Goal: Task Accomplishment & Management: Use online tool/utility

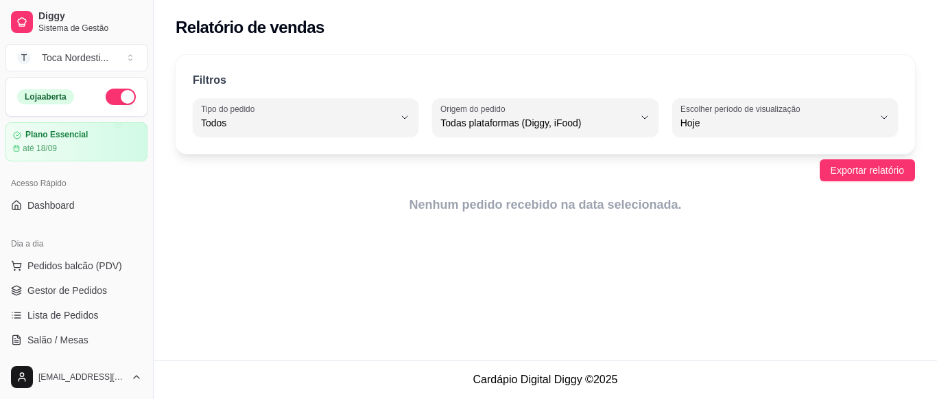
select select "ALL"
select select "0"
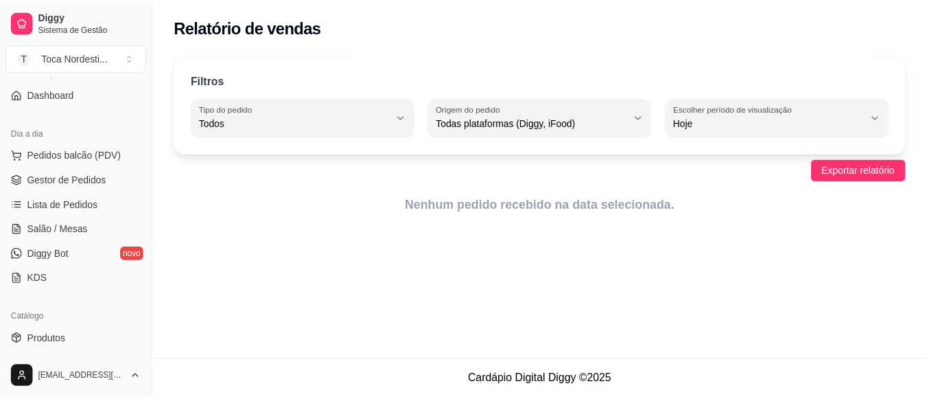
scroll to position [110, 0]
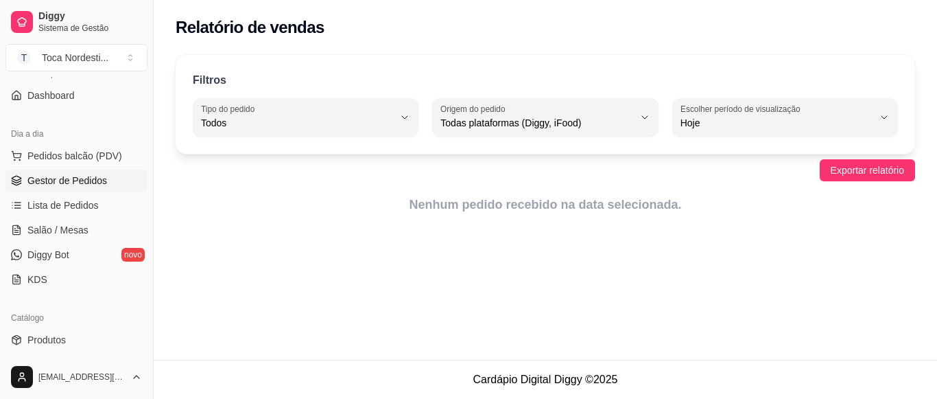
click at [83, 175] on span "Gestor de Pedidos" at bounding box center [67, 181] width 80 height 14
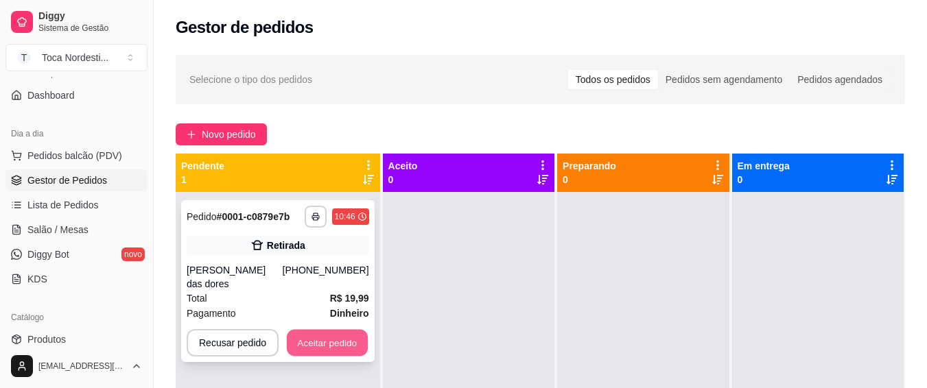
click at [324, 338] on button "Aceitar pedido" at bounding box center [327, 343] width 81 height 27
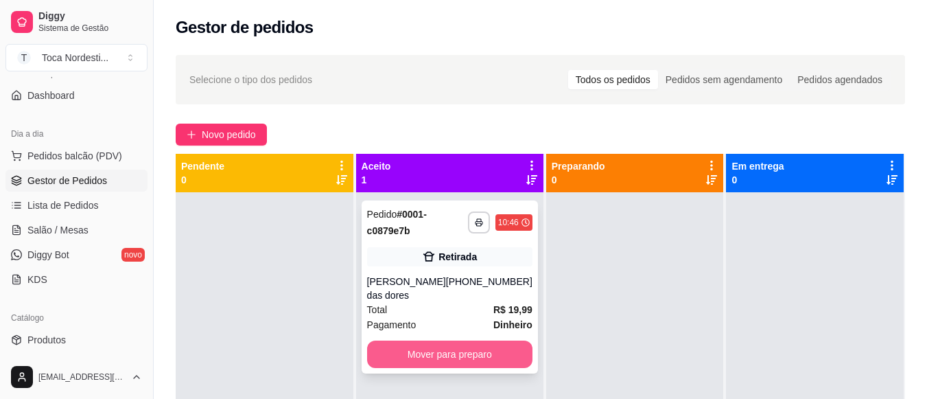
click at [393, 340] on button "Mover para preparo" at bounding box center [449, 353] width 165 height 27
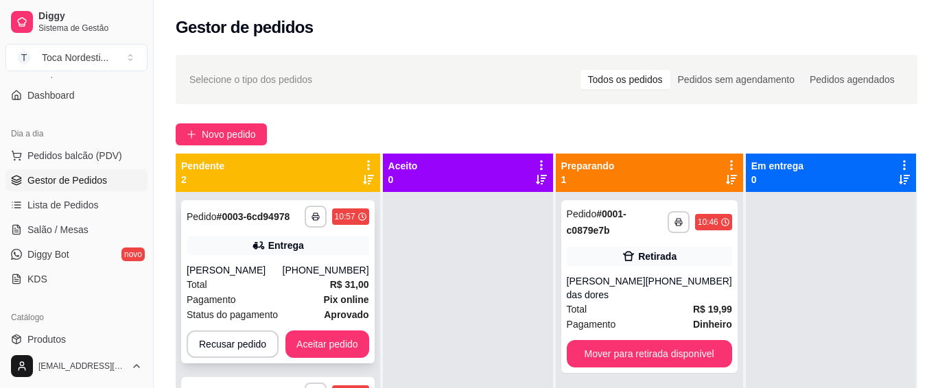
click at [332, 364] on div "**********" at bounding box center [278, 281] width 194 height 163
click at [325, 353] on button "Aceitar pedido" at bounding box center [327, 344] width 81 height 27
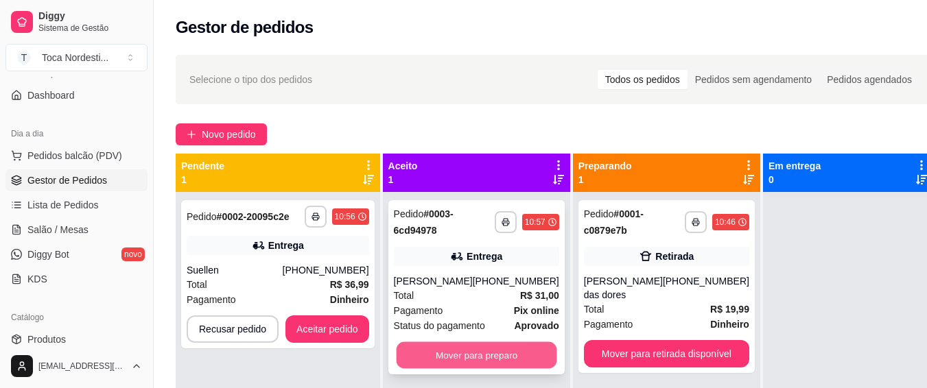
click at [454, 366] on button "Mover para preparo" at bounding box center [476, 355] width 161 height 27
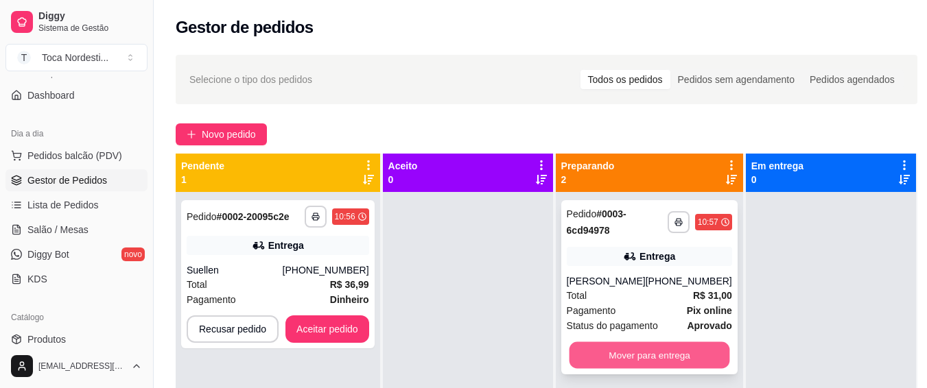
click at [585, 364] on button "Mover para entrega" at bounding box center [649, 355] width 161 height 27
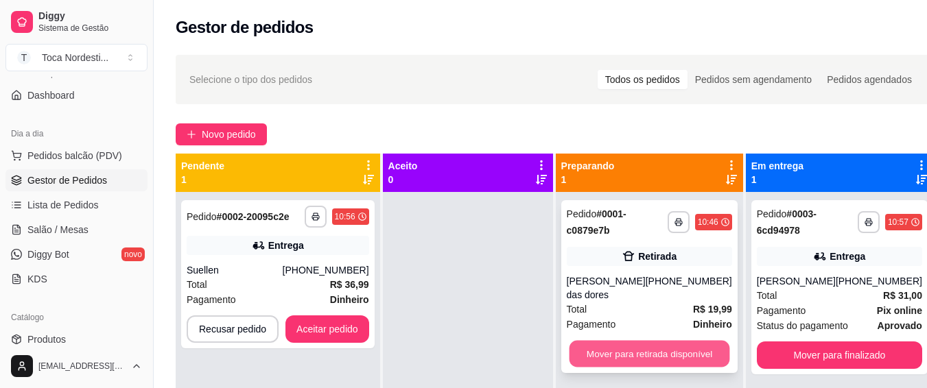
click at [621, 341] on button "Mover para retirada disponível" at bounding box center [649, 354] width 161 height 27
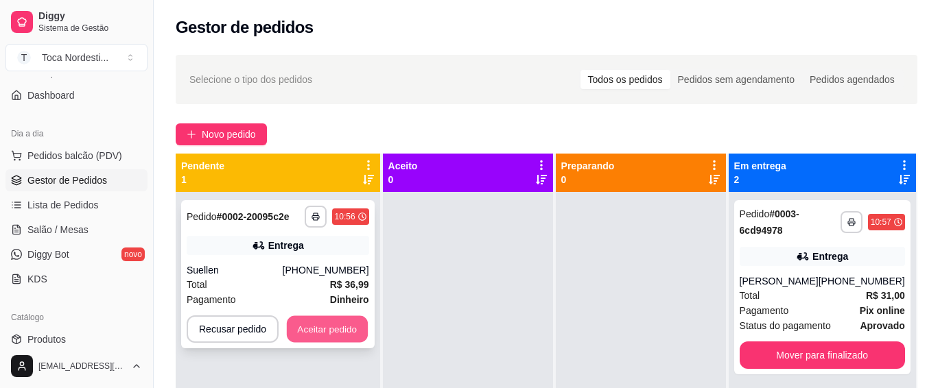
click at [352, 330] on button "Aceitar pedido" at bounding box center [327, 329] width 81 height 27
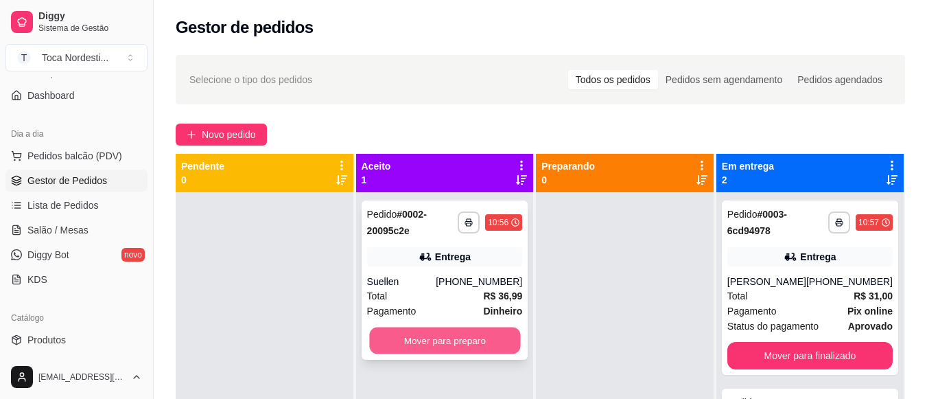
click at [428, 334] on button "Mover para preparo" at bounding box center [444, 340] width 151 height 27
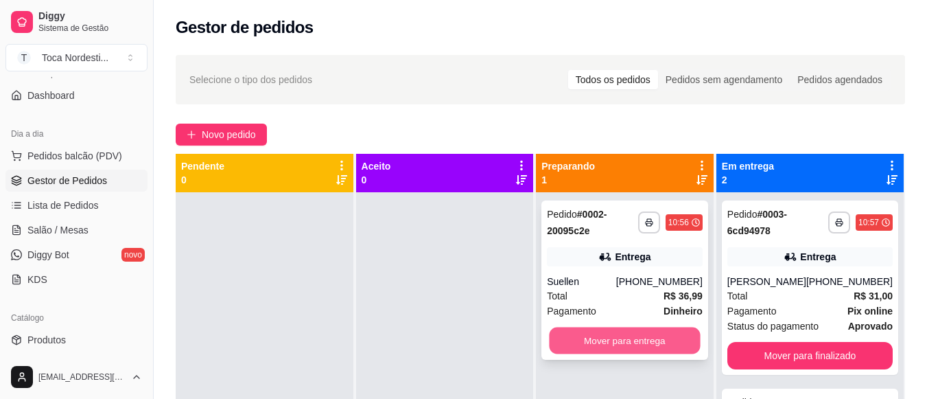
click at [579, 338] on button "Mover para entrega" at bounding box center [625, 340] width 151 height 27
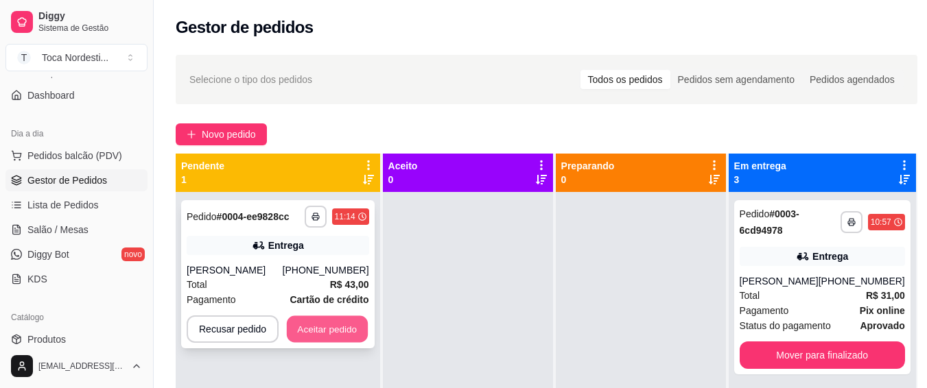
click at [350, 325] on button "Aceitar pedido" at bounding box center [327, 329] width 81 height 27
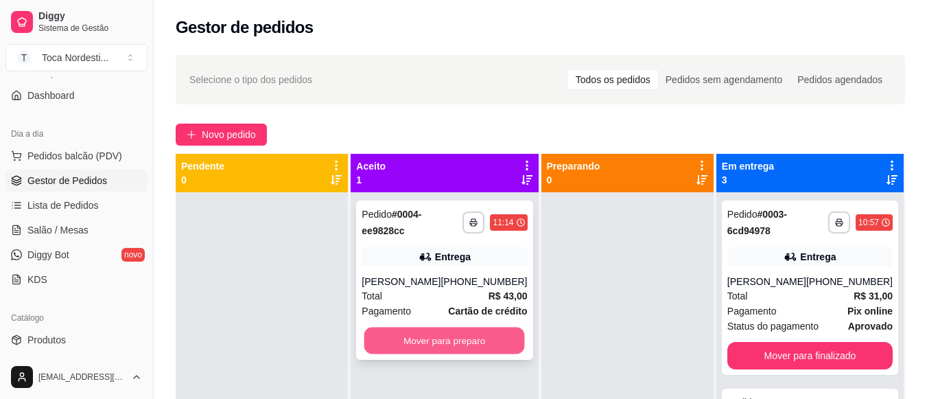
click at [408, 342] on button "Mover para preparo" at bounding box center [444, 340] width 161 height 27
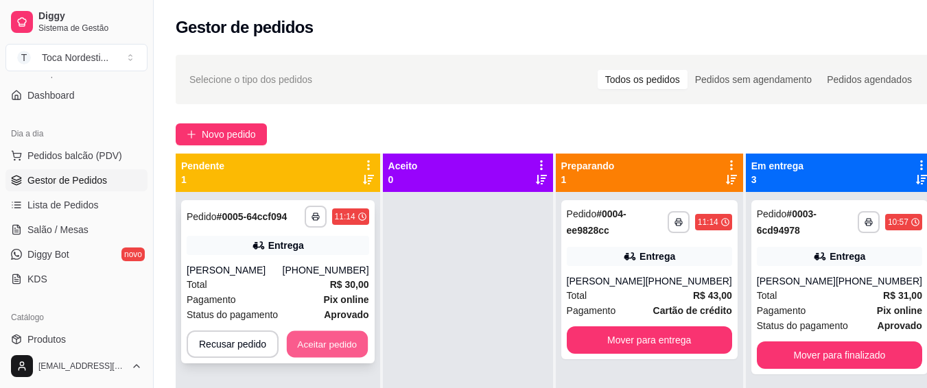
click at [334, 347] on button "Aceitar pedido" at bounding box center [327, 344] width 81 height 27
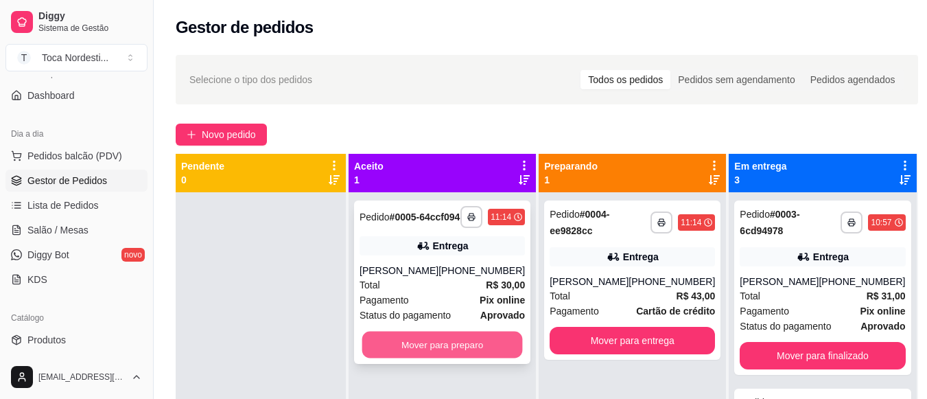
click at [403, 356] on button "Mover para preparo" at bounding box center [442, 344] width 161 height 27
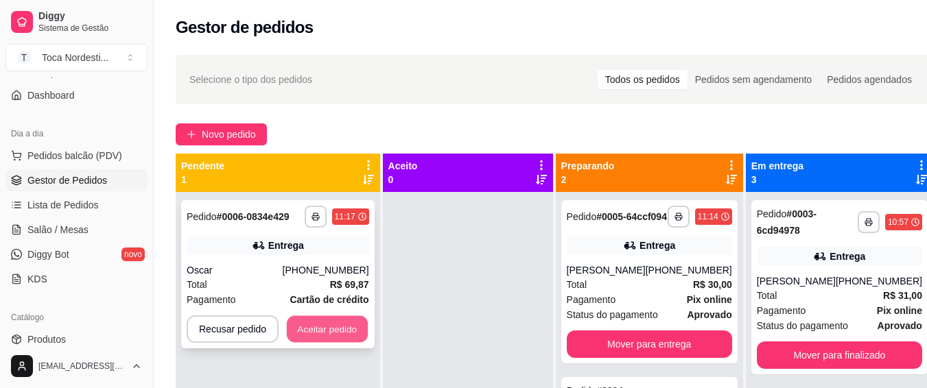
click at [348, 323] on button "Aceitar pedido" at bounding box center [327, 329] width 81 height 27
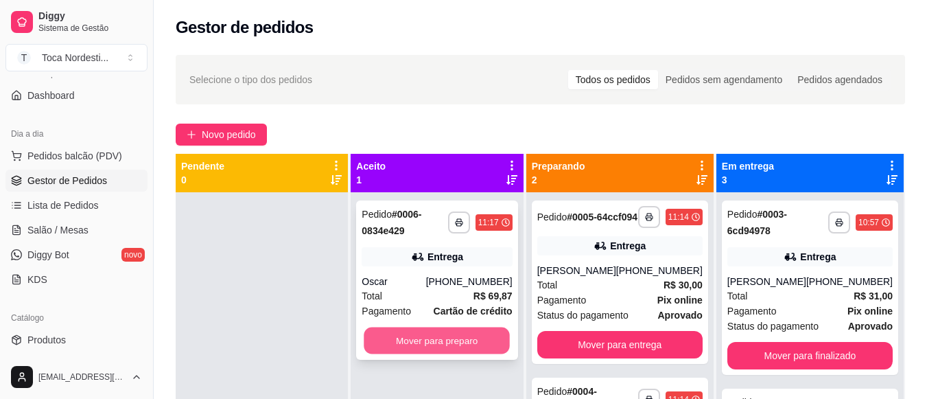
click at [412, 334] on button "Mover para preparo" at bounding box center [437, 340] width 146 height 27
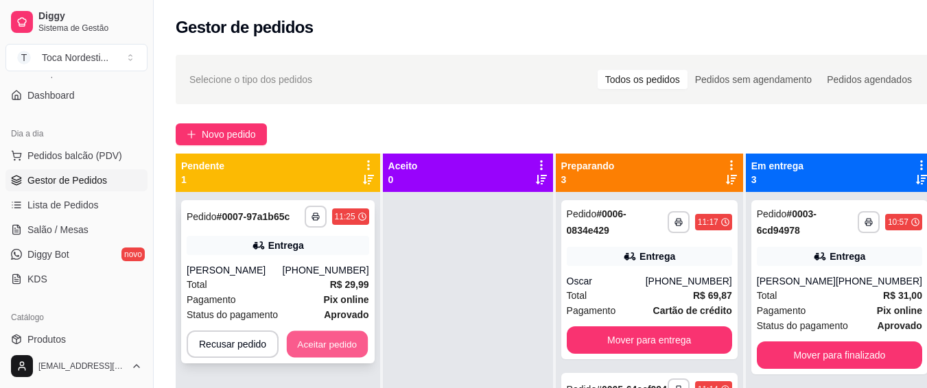
click at [316, 348] on button "Aceitar pedido" at bounding box center [327, 344] width 81 height 27
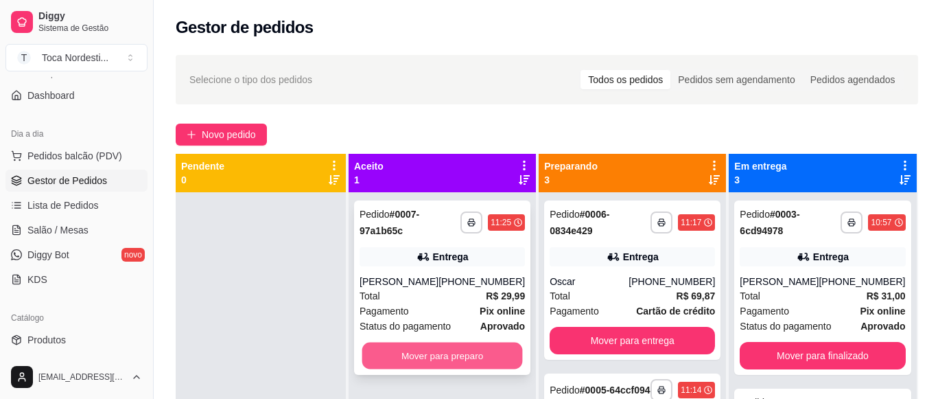
click at [386, 358] on button "Mover para preparo" at bounding box center [442, 355] width 161 height 27
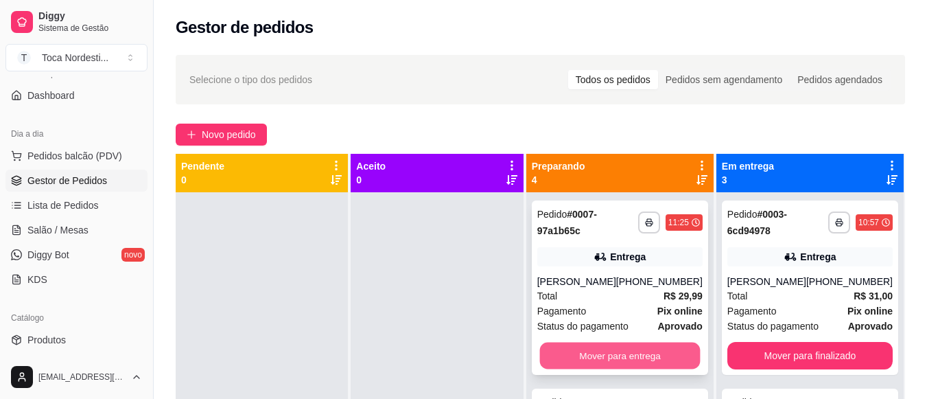
click at [580, 369] on button "Mover para entrega" at bounding box center [619, 355] width 161 height 27
click at [580, 369] on div "Mover para entrega" at bounding box center [619, 355] width 165 height 27
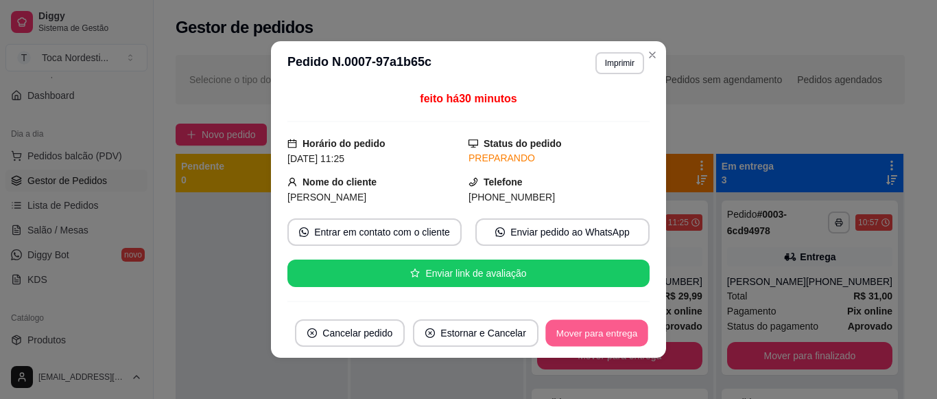
click at [617, 340] on button "Mover para entrega" at bounding box center [597, 333] width 103 height 27
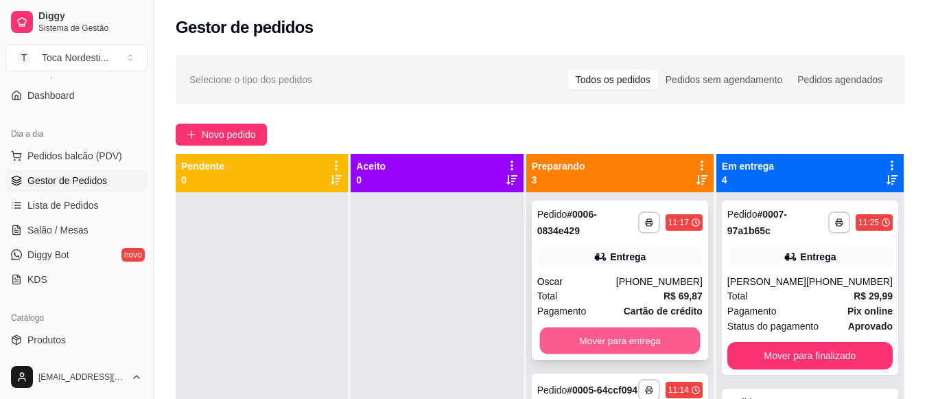
click at [592, 339] on button "Mover para entrega" at bounding box center [619, 340] width 161 height 27
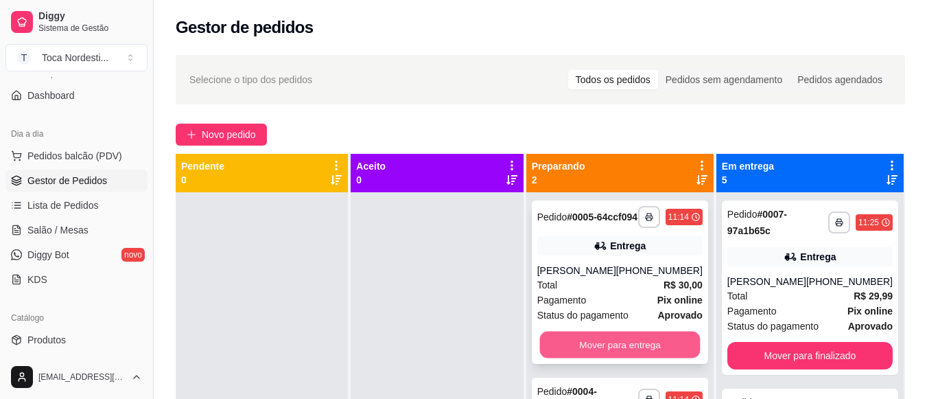
click at [620, 343] on button "Mover para entrega" at bounding box center [619, 344] width 161 height 27
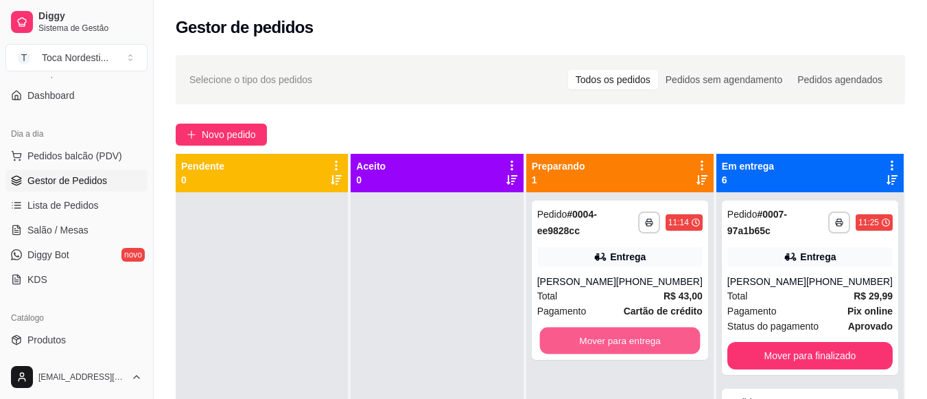
click at [620, 343] on button "Mover para entrega" at bounding box center [619, 340] width 161 height 27
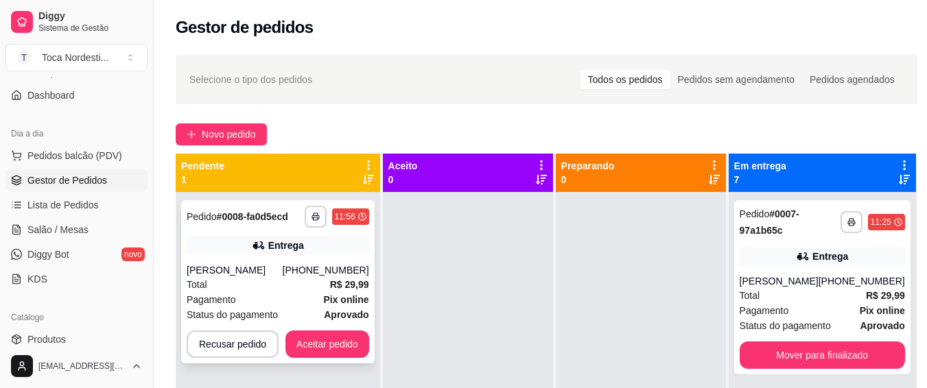
click at [368, 344] on div "**********" at bounding box center [278, 281] width 194 height 163
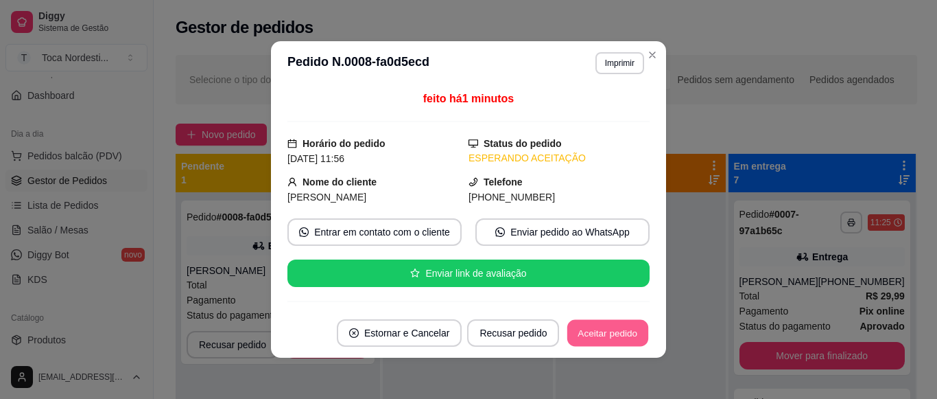
click at [614, 335] on button "Aceitar pedido" at bounding box center [608, 333] width 81 height 27
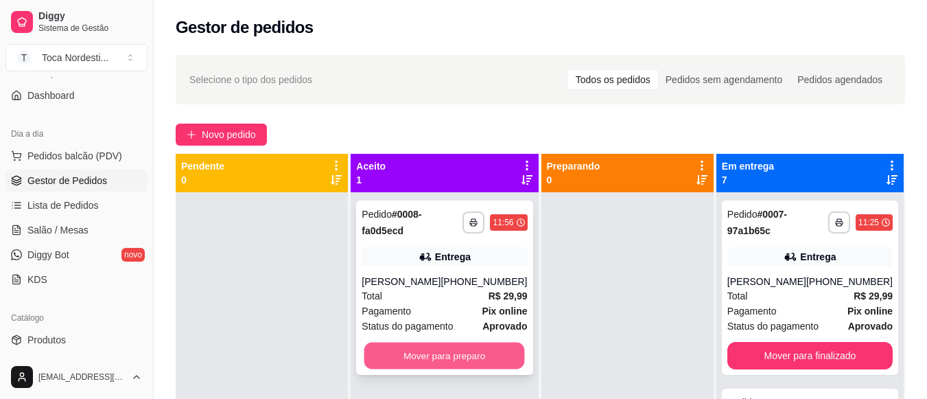
click at [476, 352] on button "Mover para preparo" at bounding box center [444, 355] width 161 height 27
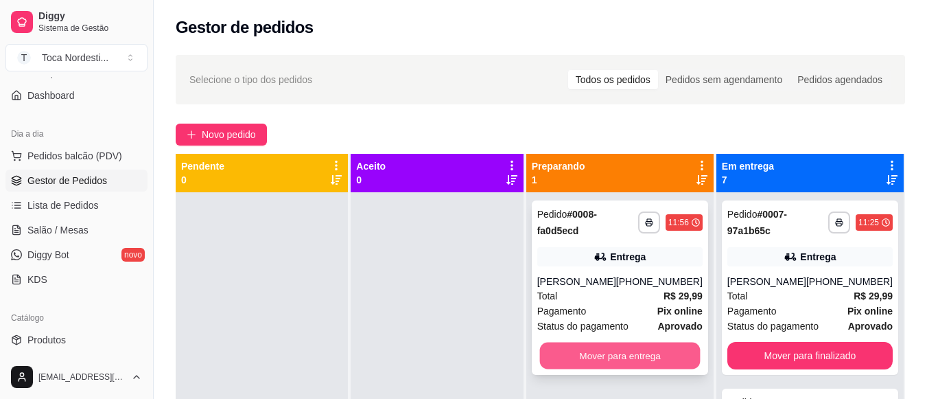
click at [673, 354] on button "Mover para entrega" at bounding box center [619, 355] width 161 height 27
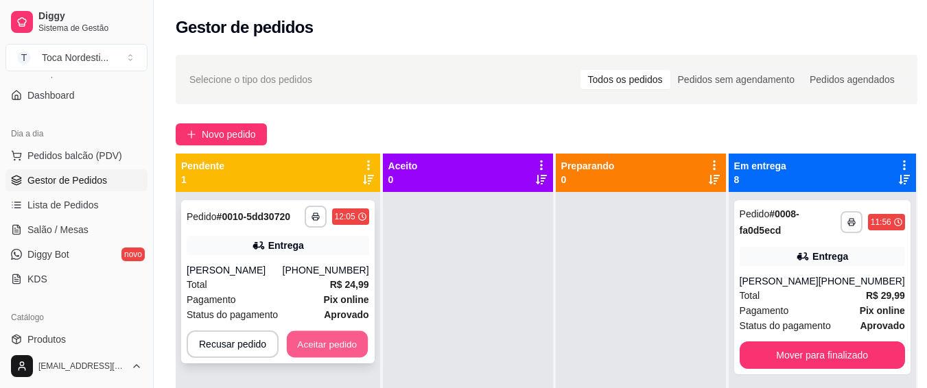
click at [359, 347] on button "Aceitar pedido" at bounding box center [327, 344] width 81 height 27
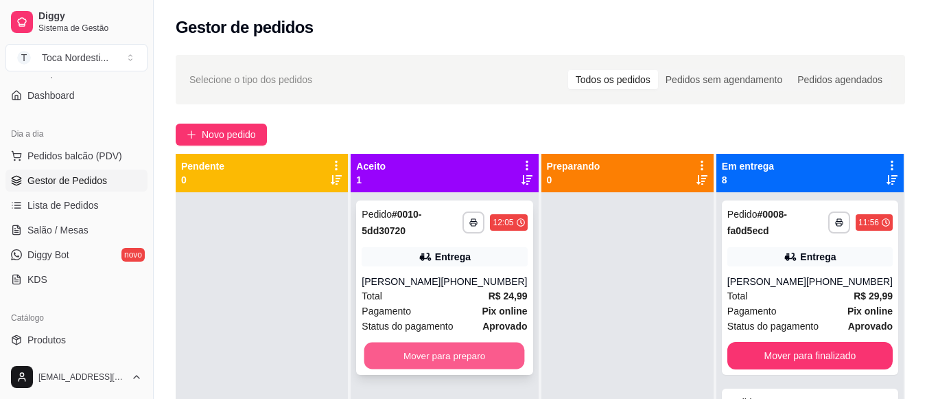
click at [442, 351] on button "Mover para preparo" at bounding box center [444, 355] width 161 height 27
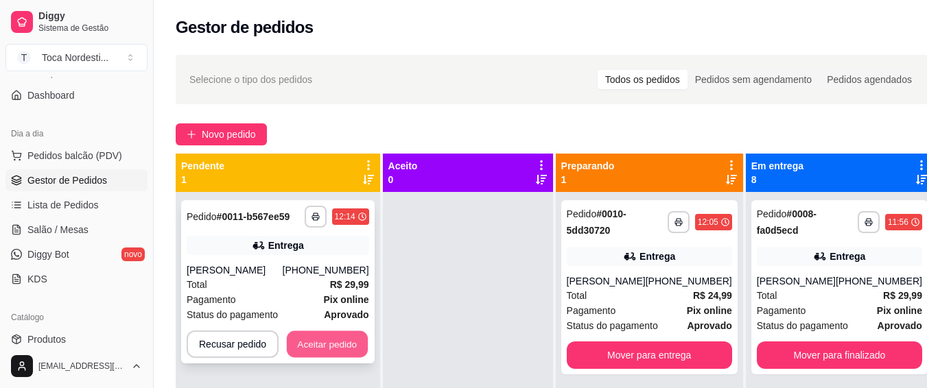
click at [346, 334] on button "Aceitar pedido" at bounding box center [327, 344] width 81 height 27
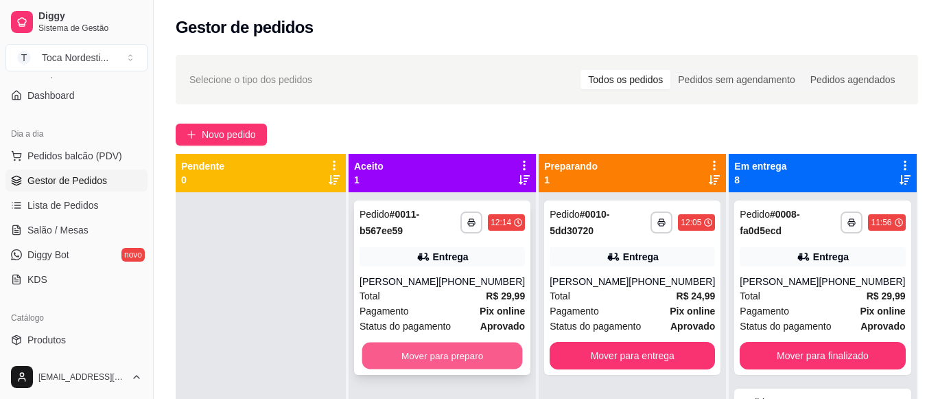
click at [429, 354] on button "Mover para preparo" at bounding box center [442, 355] width 161 height 27
